Goal: Check status: Check status

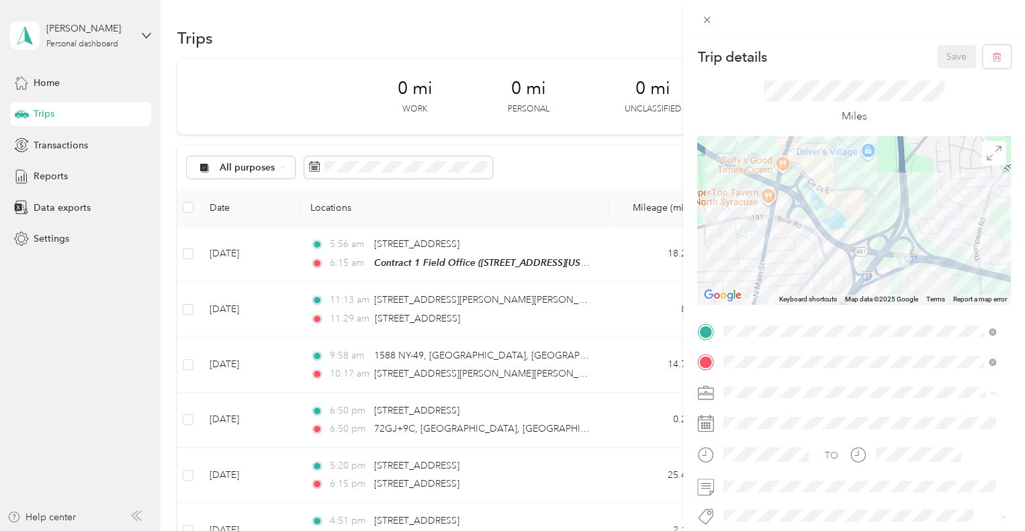
scroll to position [509, 0]
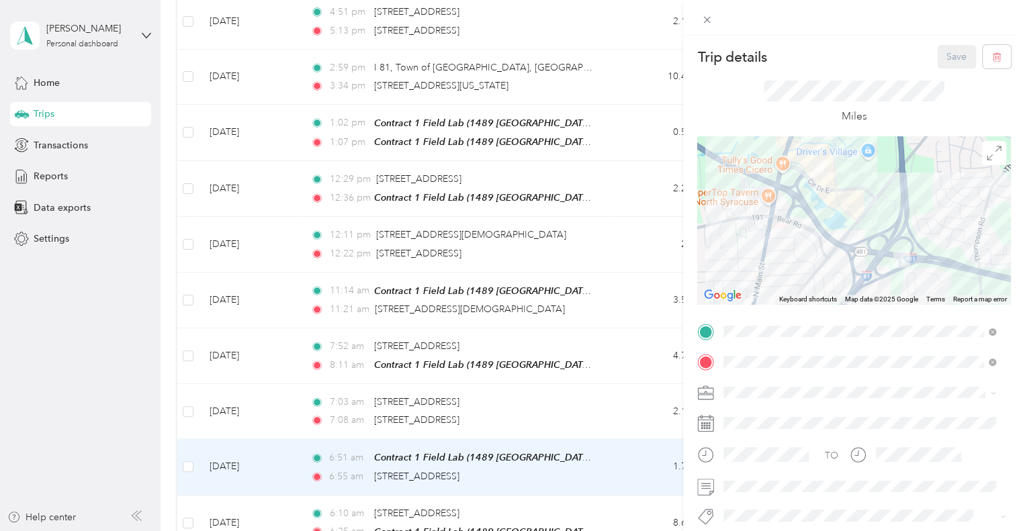
click at [604, 393] on div "Trip details Save This trip cannot be edited because it is either under review,…" at bounding box center [512, 265] width 1025 height 531
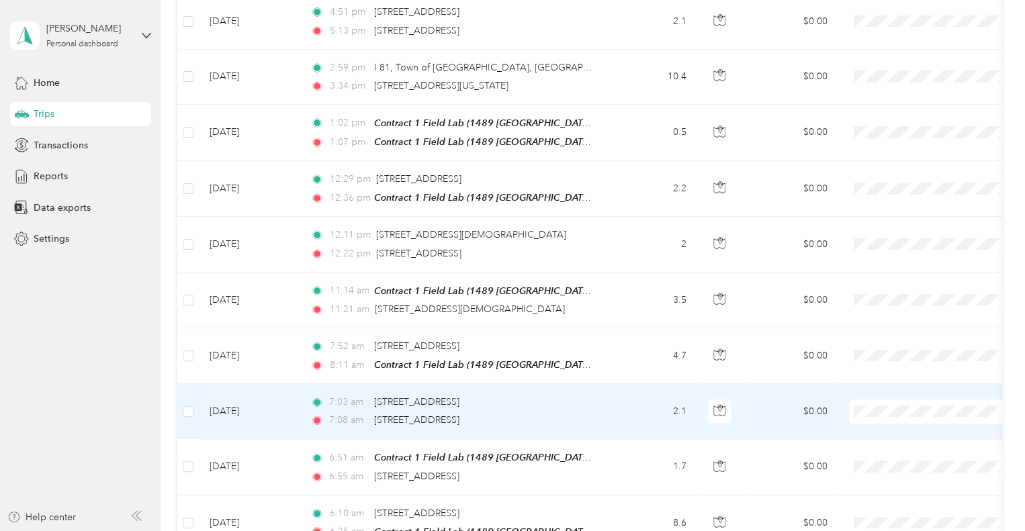
click at [604, 393] on td "7:03 am [STREET_ADDRESS][PERSON_NAME] 7:08 am 9269 I-[GEOGRAPHIC_DATA], [GEOGRA…" at bounding box center [453, 411] width 309 height 55
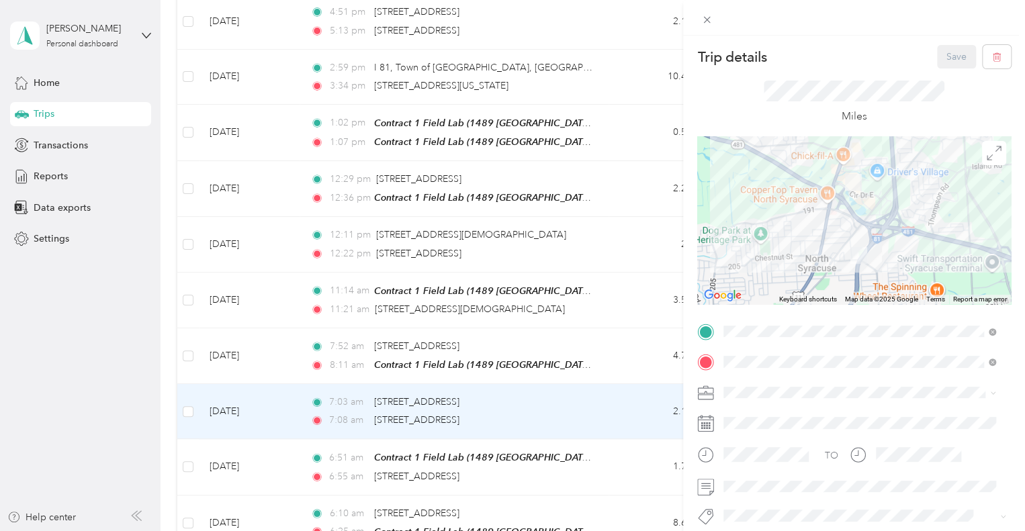
click at [610, 357] on div "Trip details Save This trip cannot be edited because it is either under review,…" at bounding box center [512, 265] width 1025 height 531
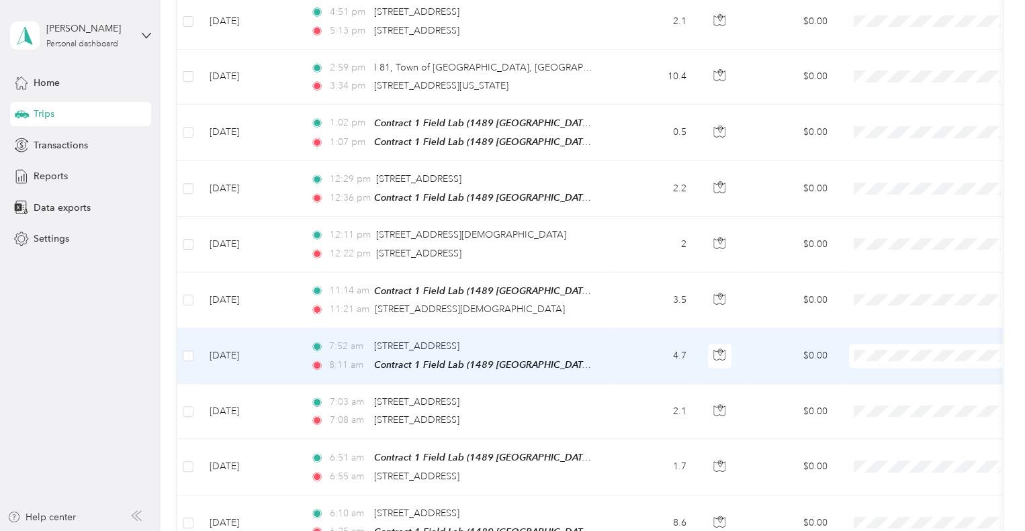
click at [610, 357] on td "4.7" at bounding box center [652, 356] width 89 height 56
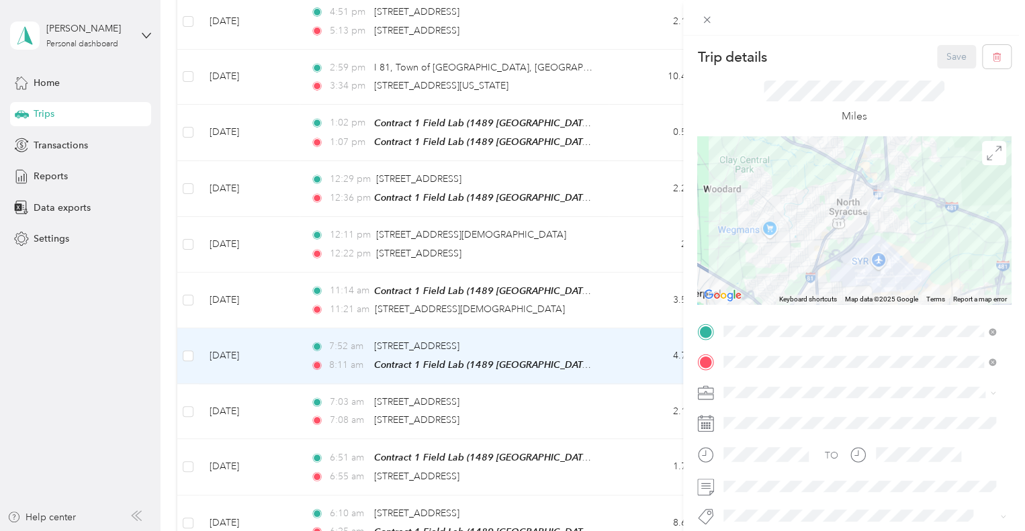
click at [596, 305] on div "Trip details Save This trip cannot be edited because it is either under review,…" at bounding box center [512, 265] width 1025 height 531
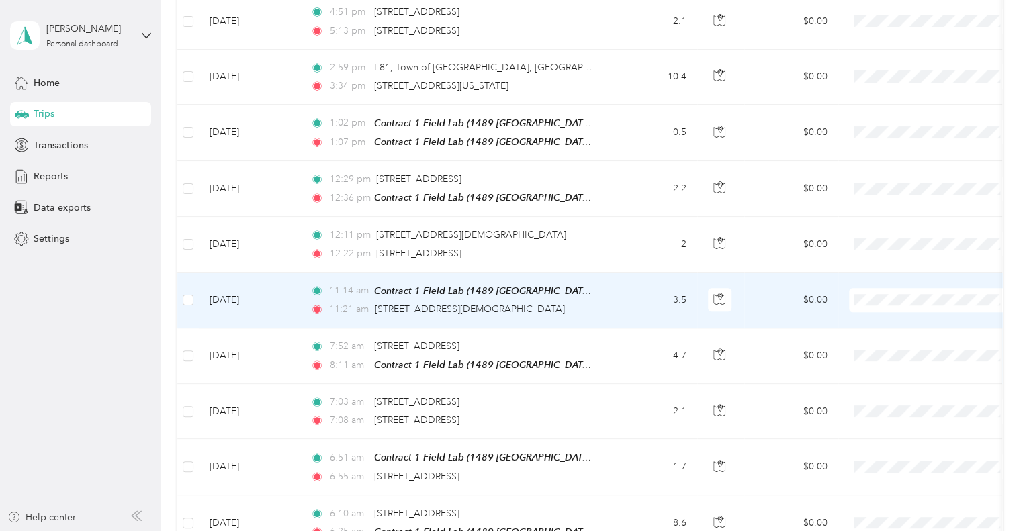
click at [596, 305] on td "11:14 am Contract 1 Field Lab (1489 [GEOGRAPHIC_DATA], [GEOGRAPHIC_DATA] , [GEO…" at bounding box center [453, 301] width 309 height 56
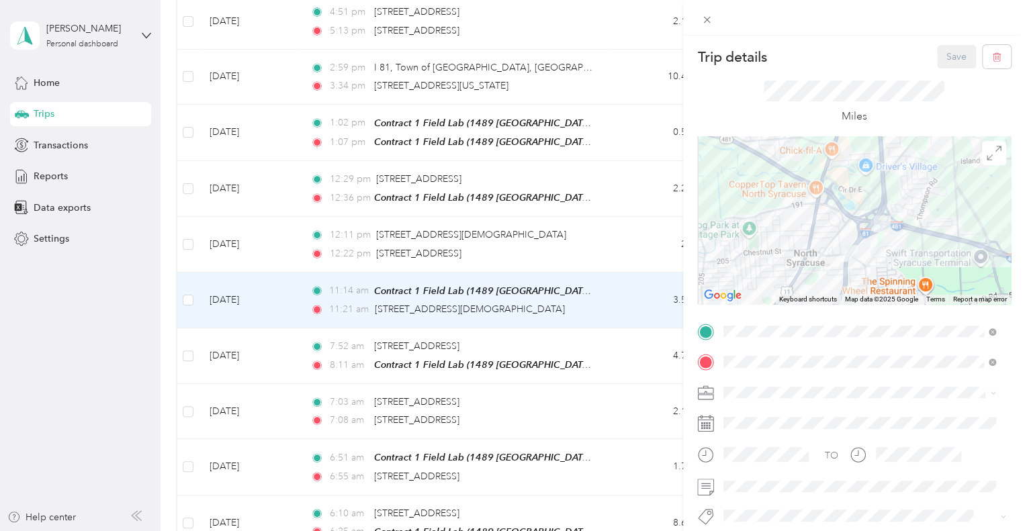
click at [614, 263] on div "Trip details Save This trip cannot be edited because it is either under review,…" at bounding box center [512, 265] width 1025 height 531
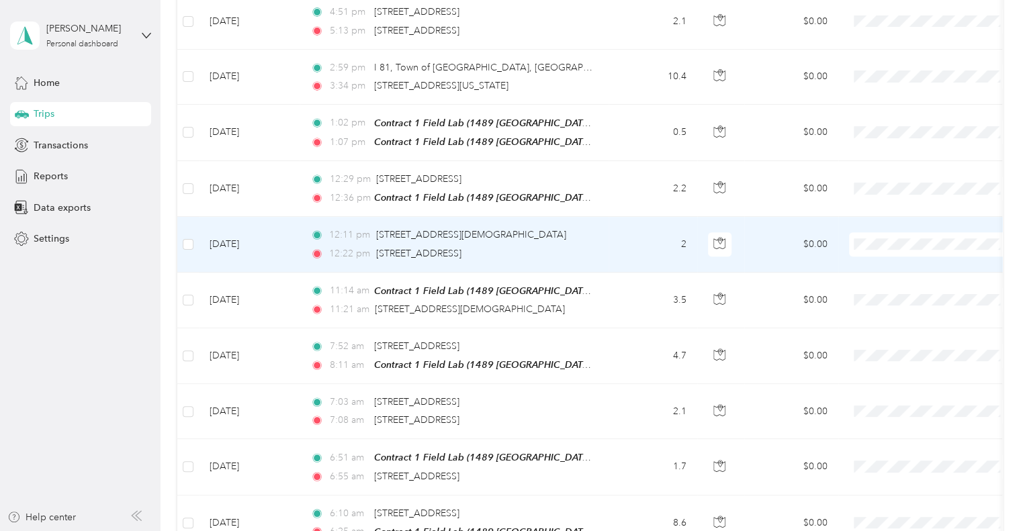
click at [610, 256] on td "2" at bounding box center [652, 244] width 89 height 55
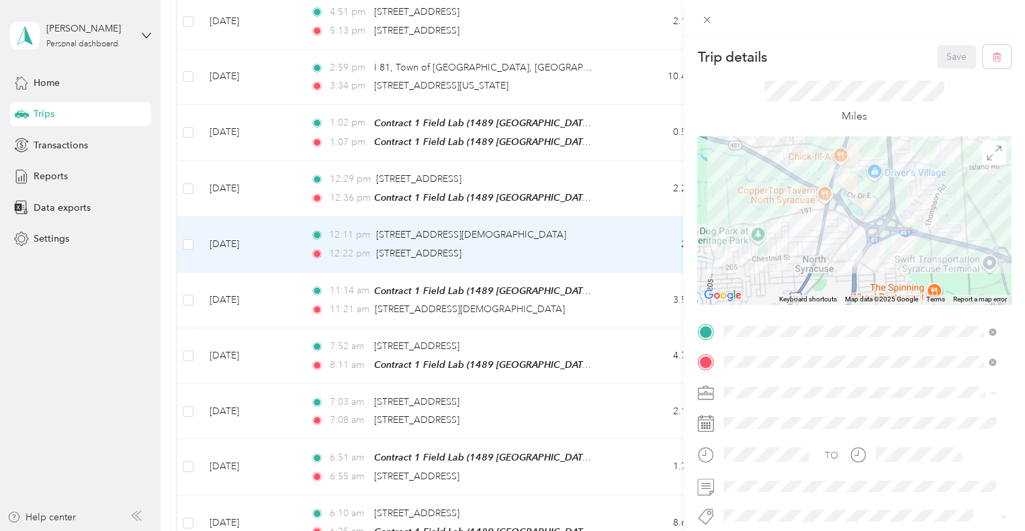
click at [599, 189] on div "Trip details Save This trip cannot be edited because it is either under review,…" at bounding box center [512, 265] width 1025 height 531
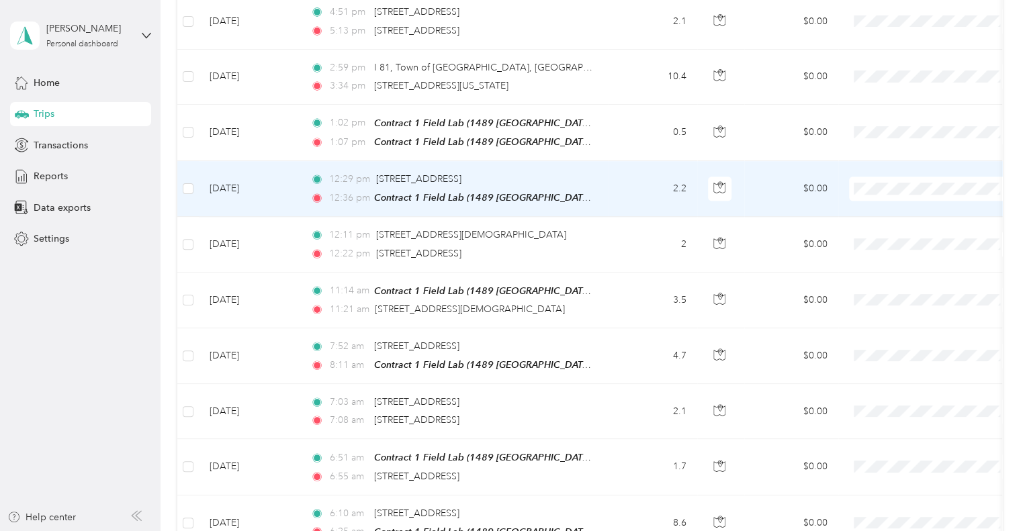
click at [599, 189] on td "12:29 pm [STREET_ADDRESS] 12:36 pm Contract 1 Field Lab (1489 [GEOGRAPHIC_DATA]…" at bounding box center [453, 189] width 309 height 56
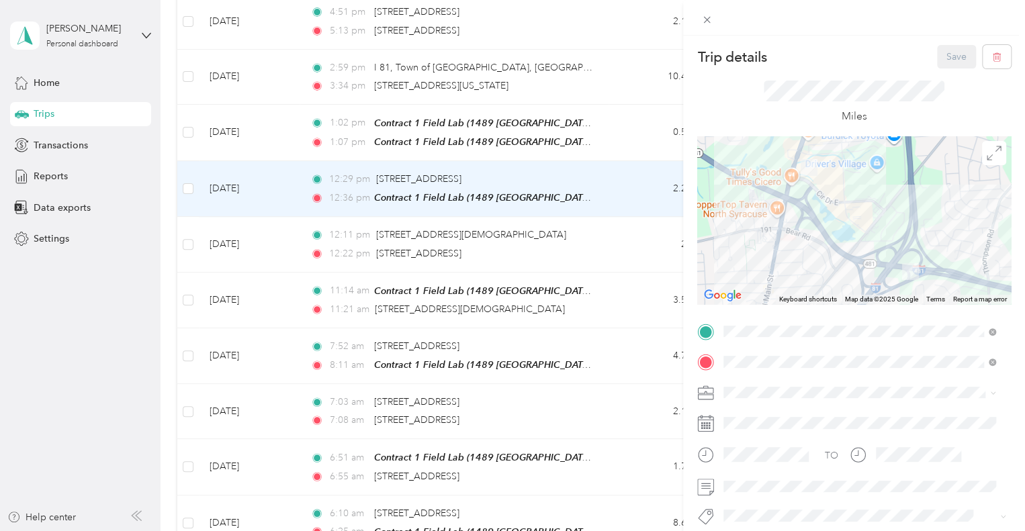
click at [620, 131] on div "Trip details Save This trip cannot be edited because it is either under review,…" at bounding box center [512, 265] width 1025 height 531
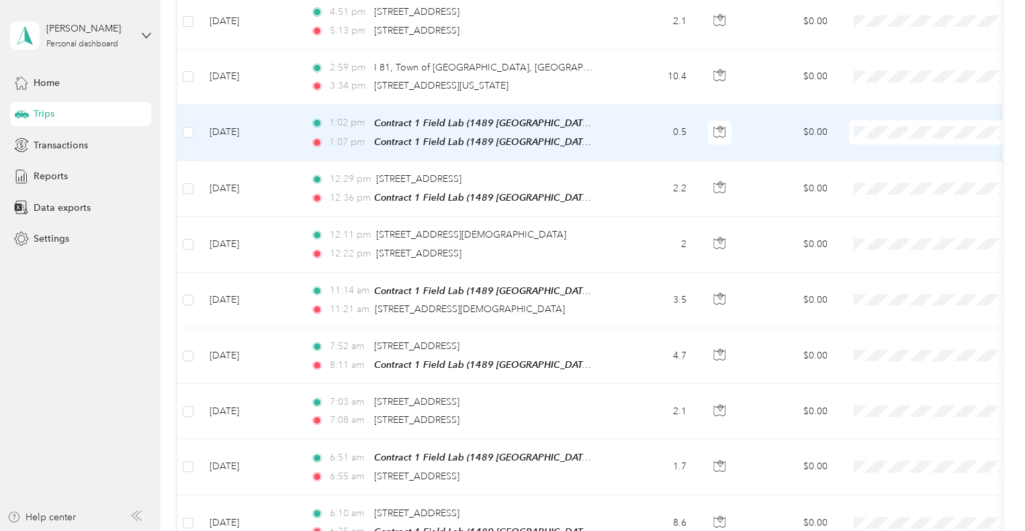
click at [620, 131] on td "0.5" at bounding box center [652, 133] width 89 height 56
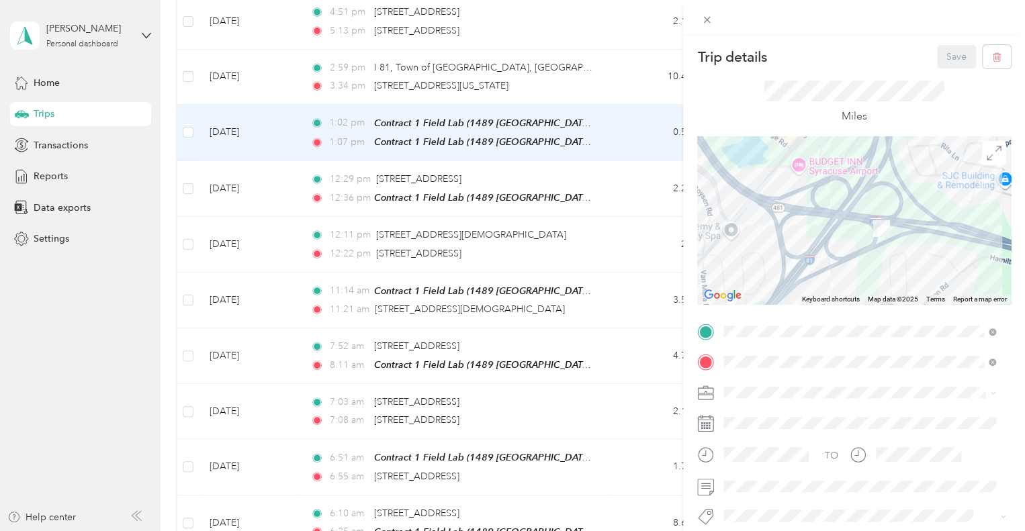
click at [627, 135] on div "Trip details Save This trip cannot be edited because it is either under review,…" at bounding box center [512, 265] width 1025 height 531
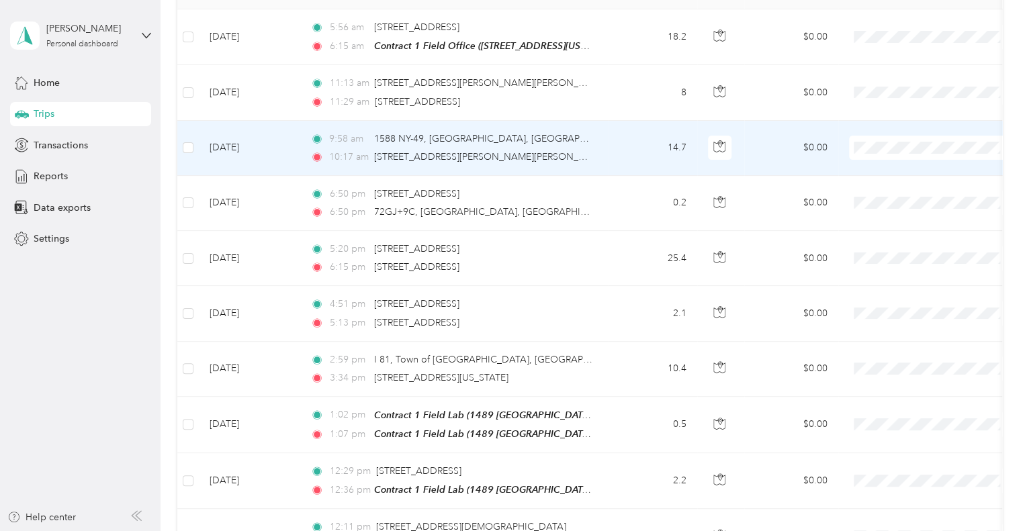
scroll to position [240, 0]
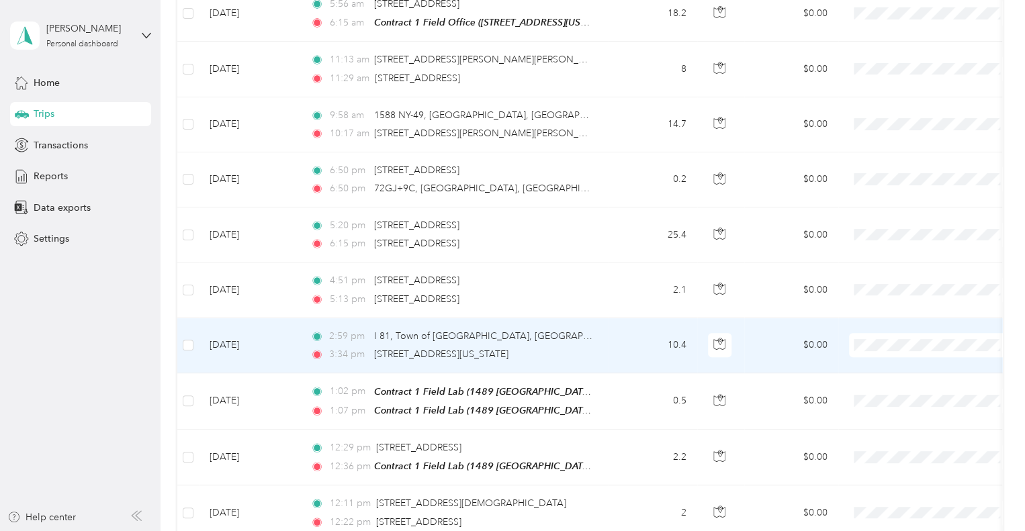
click at [594, 344] on td "2:59 pm I 81, [GEOGRAPHIC_DATA], [GEOGRAPHIC_DATA], [US_STATE], 13039, [GEOGRAP…" at bounding box center [453, 345] width 309 height 55
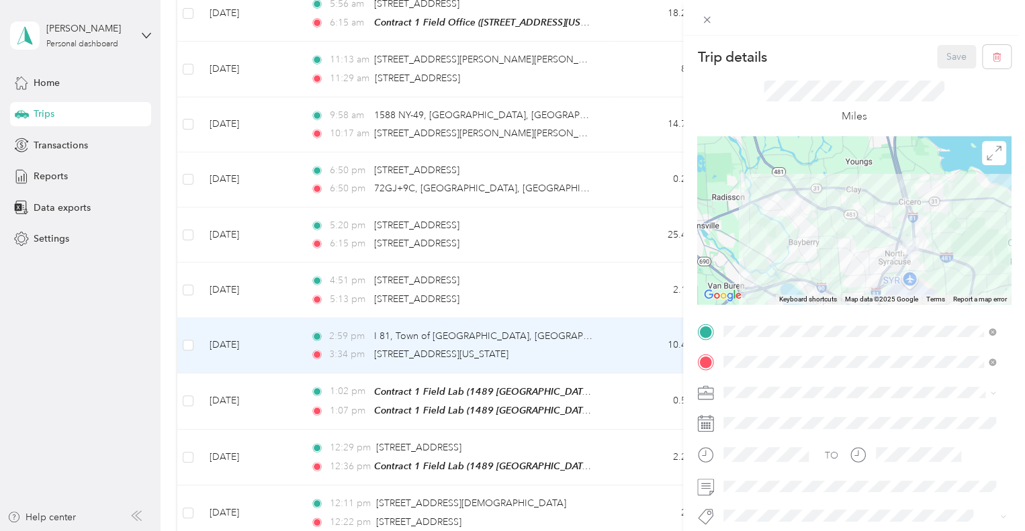
click at [616, 406] on div "Trip details Save This trip cannot be edited because it is either under review,…" at bounding box center [512, 265] width 1025 height 531
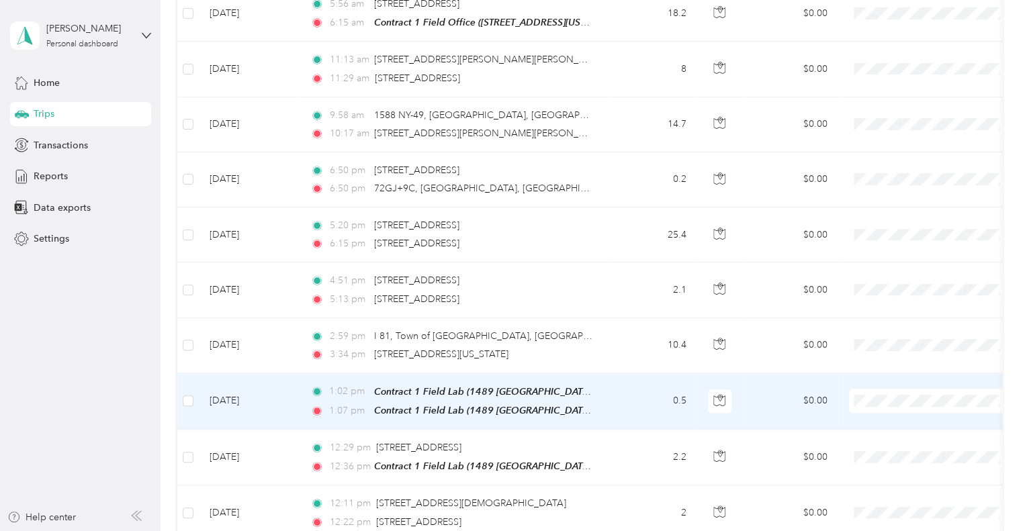
click at [616, 406] on td "0.5" at bounding box center [652, 401] width 89 height 56
